Goal: Communication & Community: Answer question/provide support

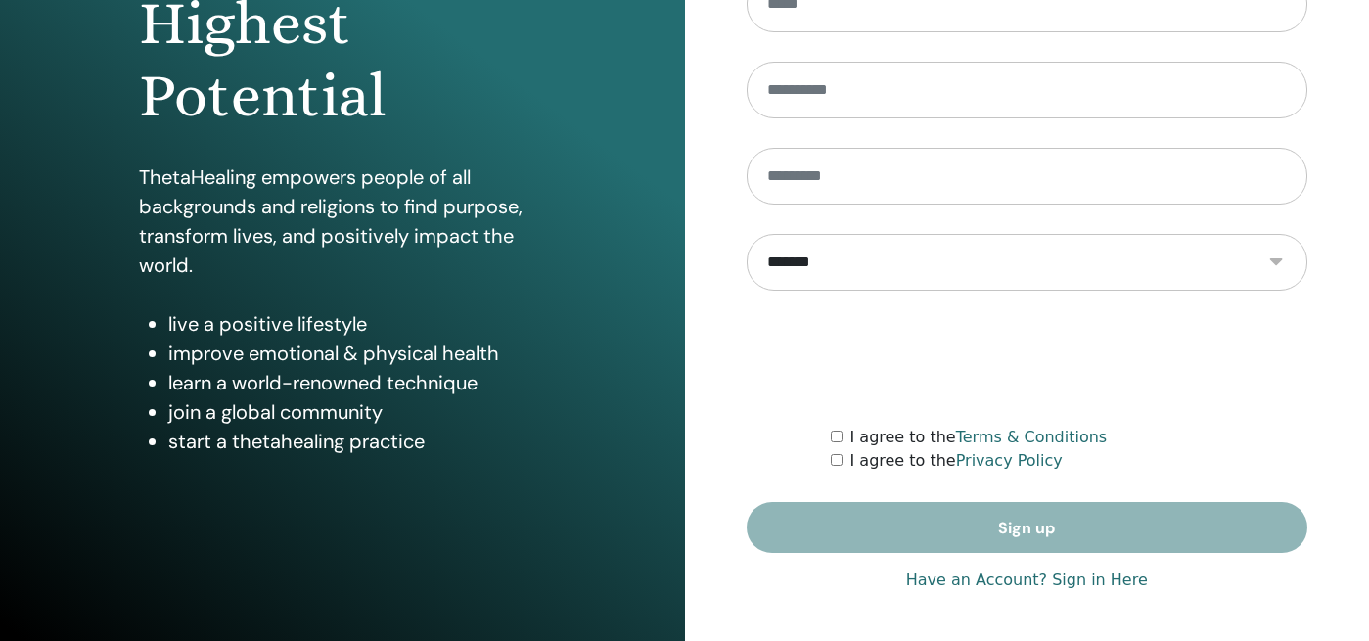
scroll to position [298, 0]
click at [1070, 586] on link "Have an Account? Sign in Here" at bounding box center [1027, 580] width 242 height 23
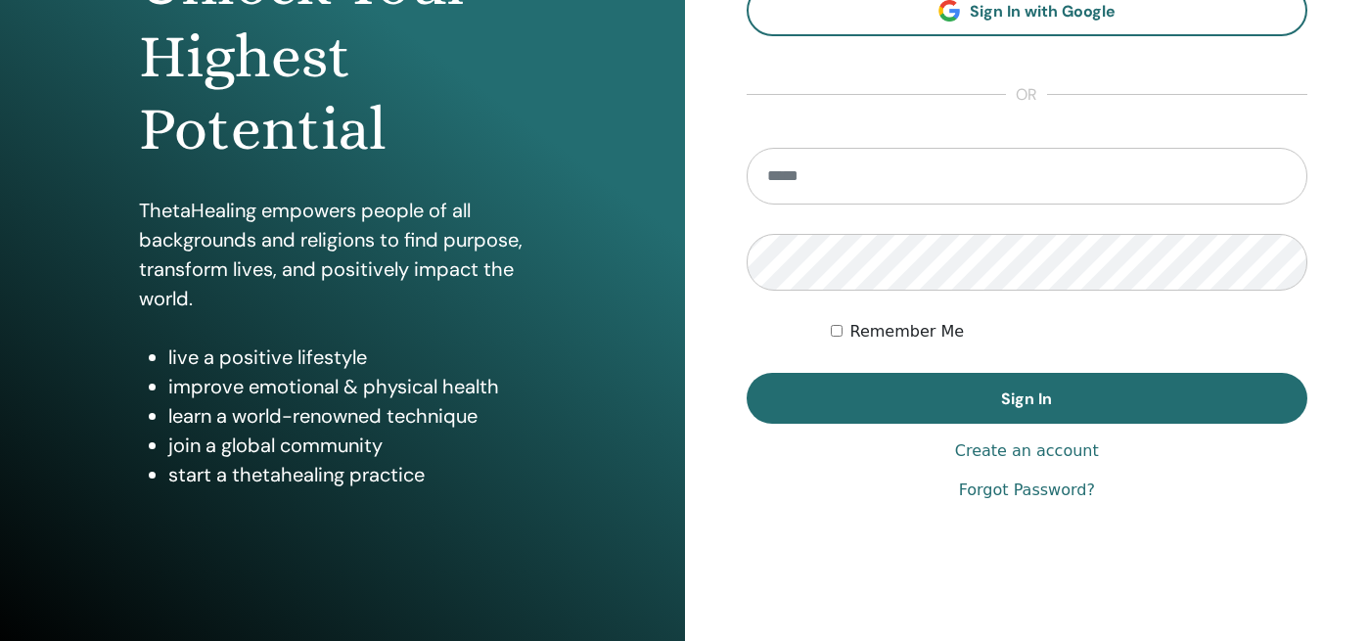
scroll to position [281, 0]
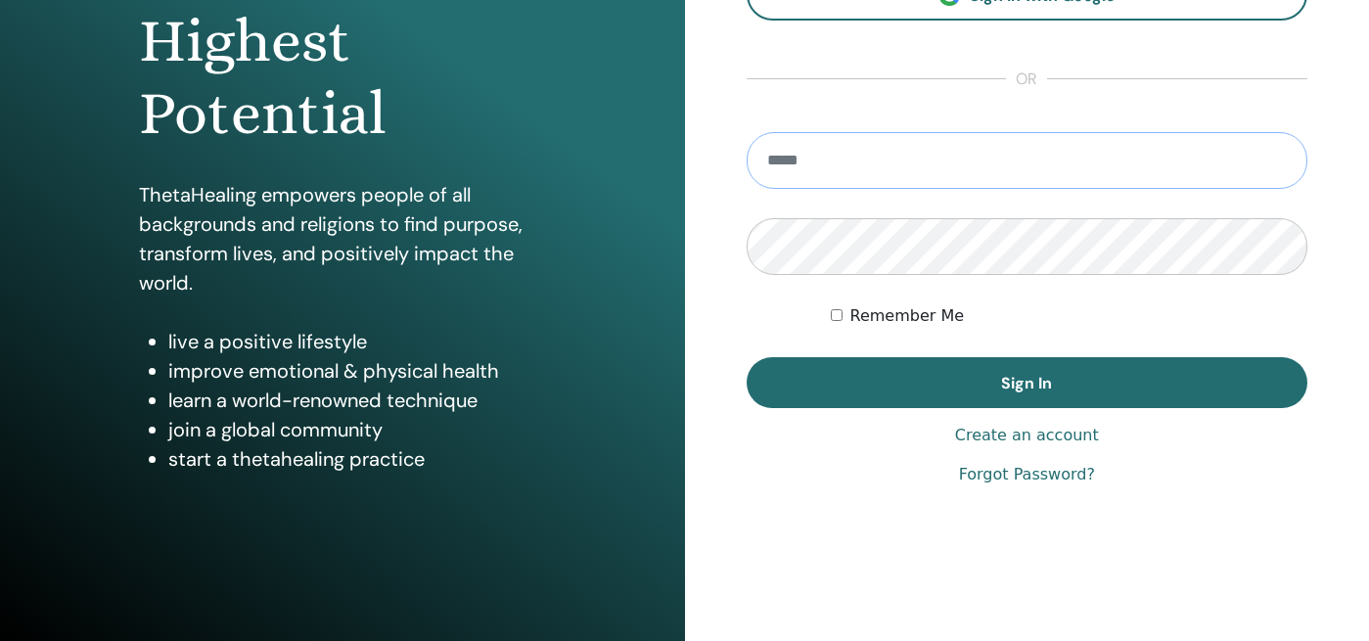
type input "**********"
click at [1027, 383] on button "Sign In" at bounding box center [1028, 382] width 562 height 51
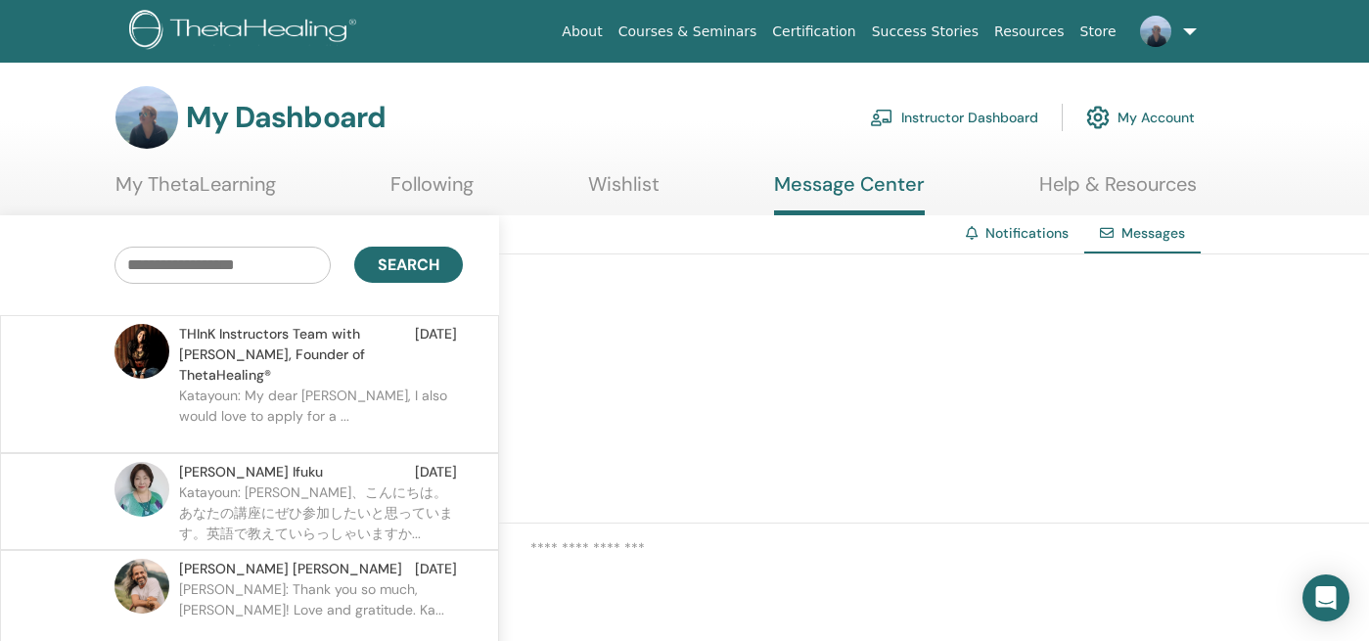
click at [298, 482] on p "Katayoun: [PERSON_NAME]、こんにちは。 あなたの講座にぜひ参加したいと思っています。英語で教えていらっしゃいますか..." at bounding box center [321, 511] width 284 height 59
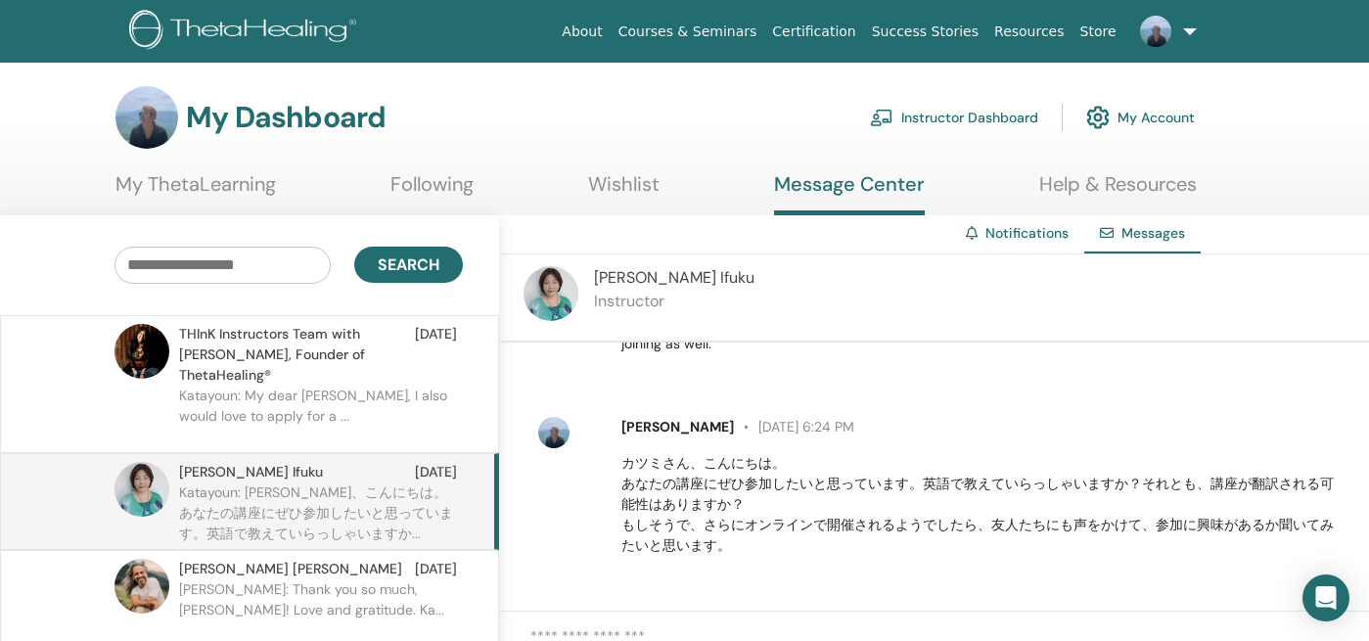
scroll to position [130, 0]
click at [664, 280] on span "[PERSON_NAME]" at bounding box center [674, 277] width 160 height 21
click at [220, 462] on span "[PERSON_NAME]" at bounding box center [251, 472] width 144 height 21
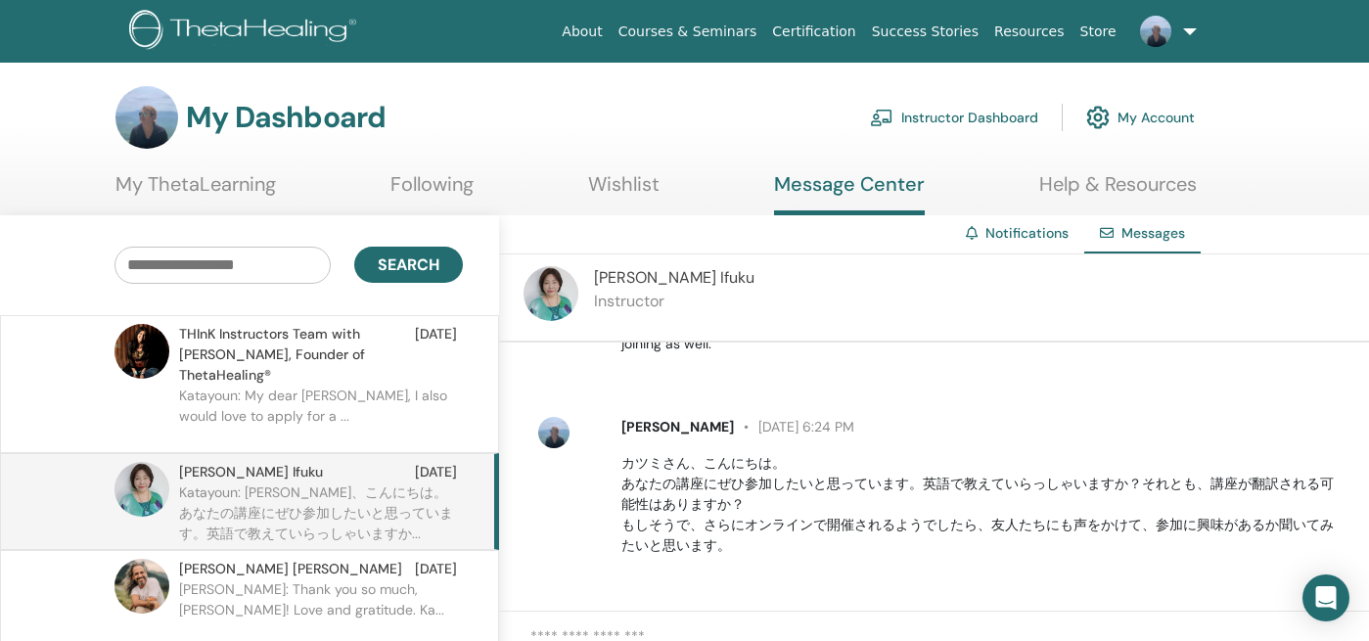
click at [147, 466] on img at bounding box center [142, 489] width 55 height 55
click at [235, 181] on link "My ThetaLearning" at bounding box center [195, 191] width 160 height 38
